Goal: Information Seeking & Learning: Find contact information

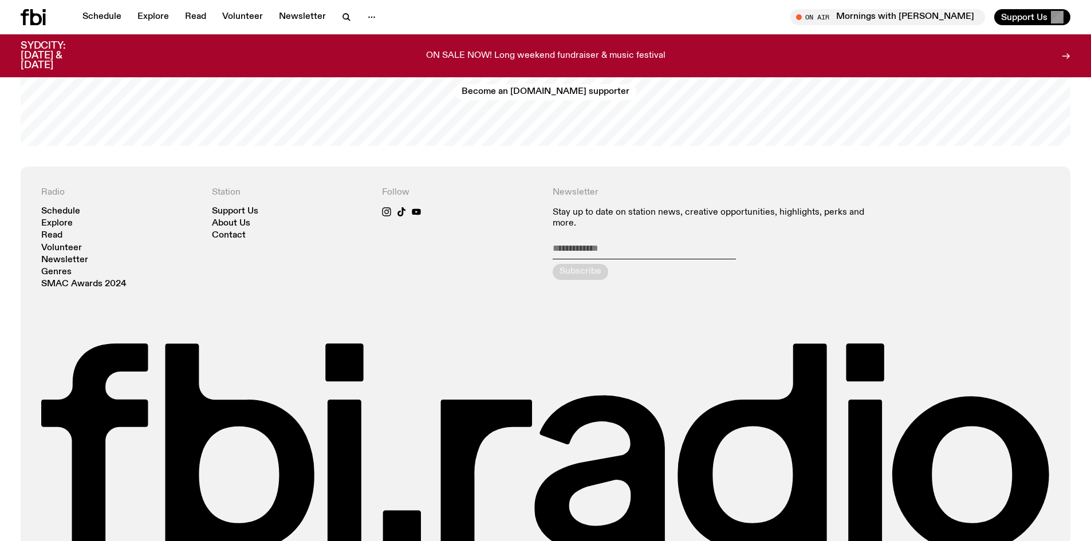
scroll to position [2659, 0]
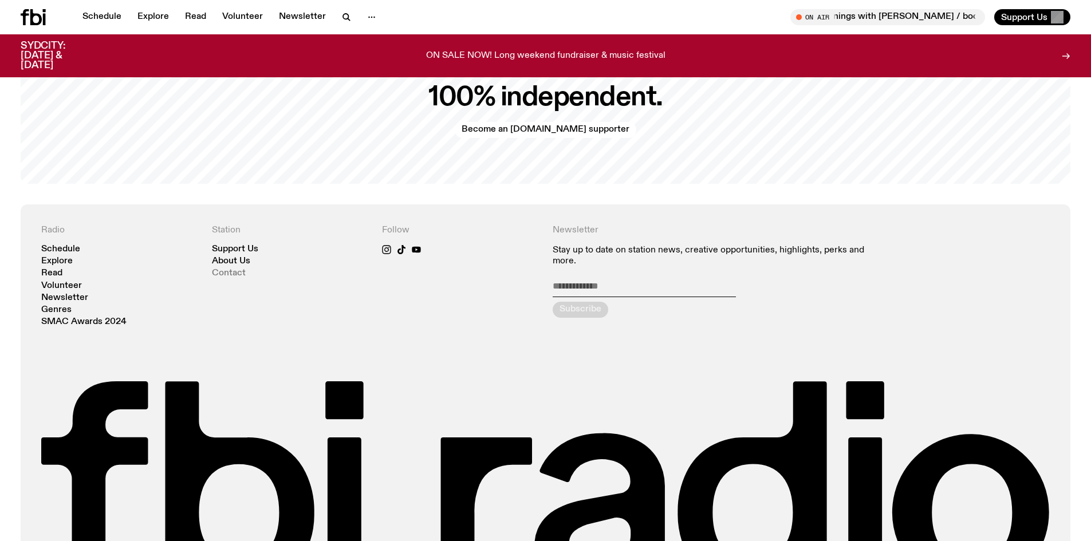
click at [232, 269] on link "Contact" at bounding box center [229, 273] width 34 height 9
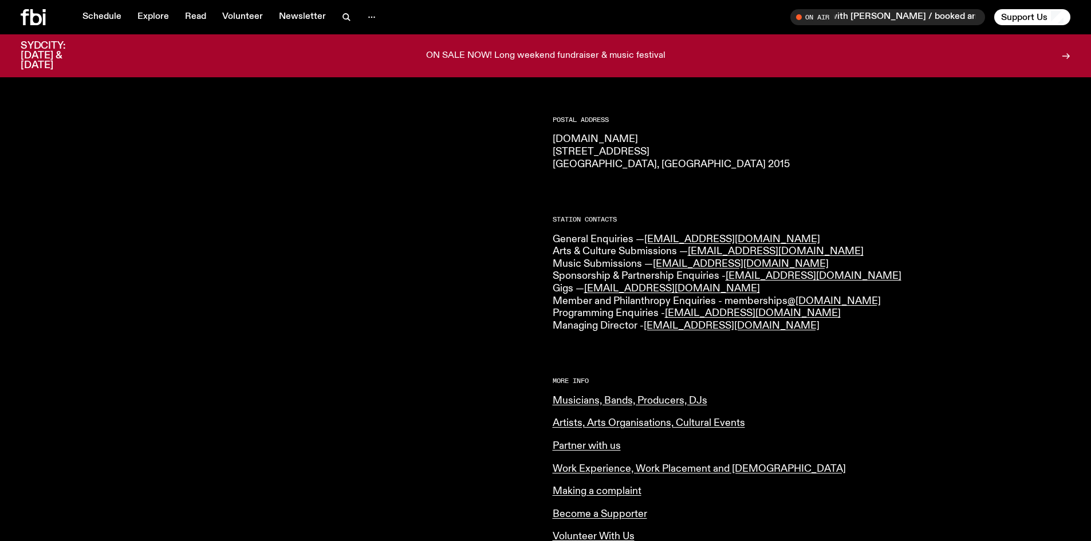
scroll to position [170, 0]
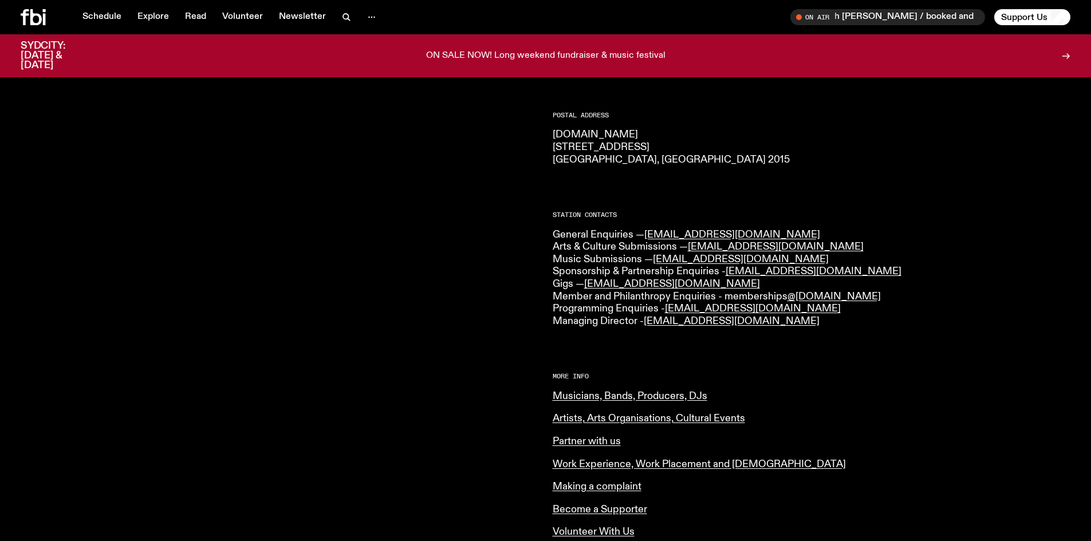
click at [586, 263] on p "General Enquiries — [EMAIL_ADDRESS][DOMAIN_NAME] Arts & Culture Submissions — […" at bounding box center [812, 278] width 518 height 99
drag, startPoint x: 586, startPoint y: 263, endPoint x: 754, endPoint y: 262, distance: 167.8
click at [587, 263] on p "General Enquiries — [EMAIL_ADDRESS][DOMAIN_NAME] Arts & Culture Submissions — […" at bounding box center [812, 278] width 518 height 99
click at [764, 260] on p "General Enquiries — [EMAIL_ADDRESS][DOMAIN_NAME] Arts & Culture Submissions — […" at bounding box center [812, 278] width 518 height 99
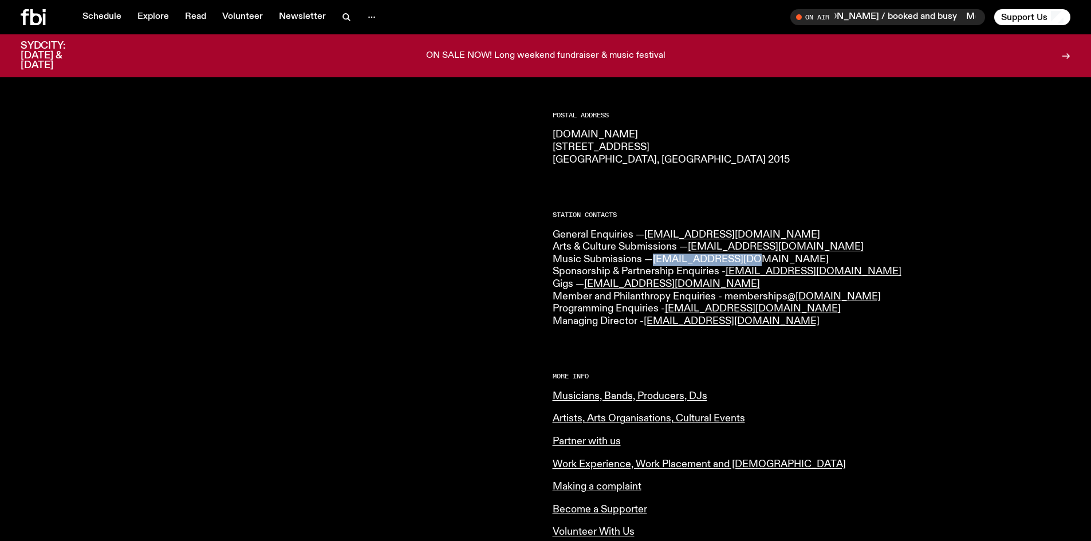
drag, startPoint x: 753, startPoint y: 259, endPoint x: 656, endPoint y: 261, distance: 97.4
click at [656, 261] on p "General Enquiries — [EMAIL_ADDRESS][DOMAIN_NAME] Arts & Culture Submissions — […" at bounding box center [812, 278] width 518 height 99
copy link "[EMAIL_ADDRESS][DOMAIN_NAME]"
drag, startPoint x: 742, startPoint y: 237, endPoint x: 645, endPoint y: 236, distance: 96.2
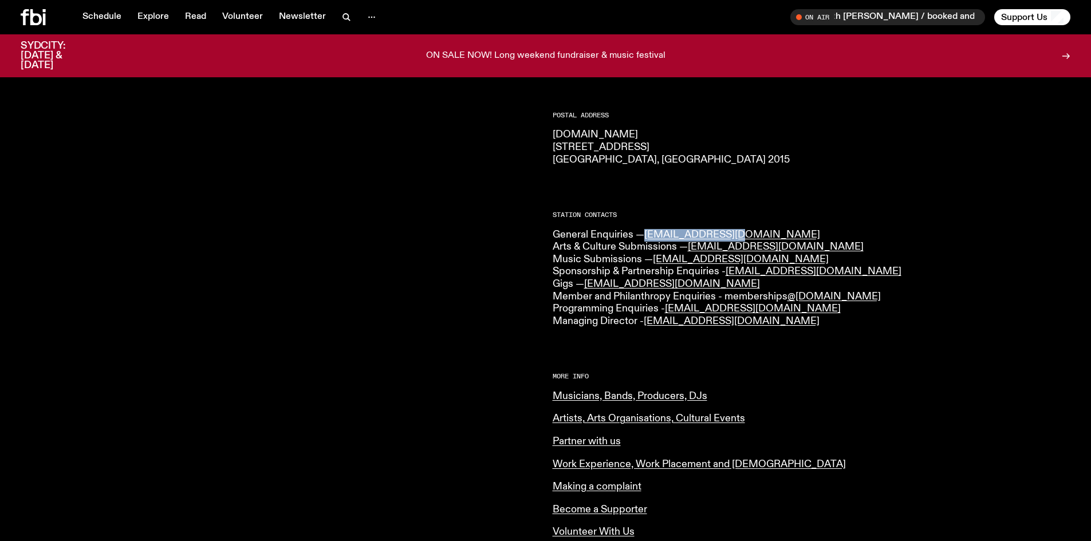
click at [645, 236] on p "General Enquiries — [EMAIL_ADDRESS][DOMAIN_NAME] Arts & Culture Submissions — […" at bounding box center [812, 278] width 518 height 99
copy link "[EMAIL_ADDRESS][DOMAIN_NAME]"
